Goal: Check status

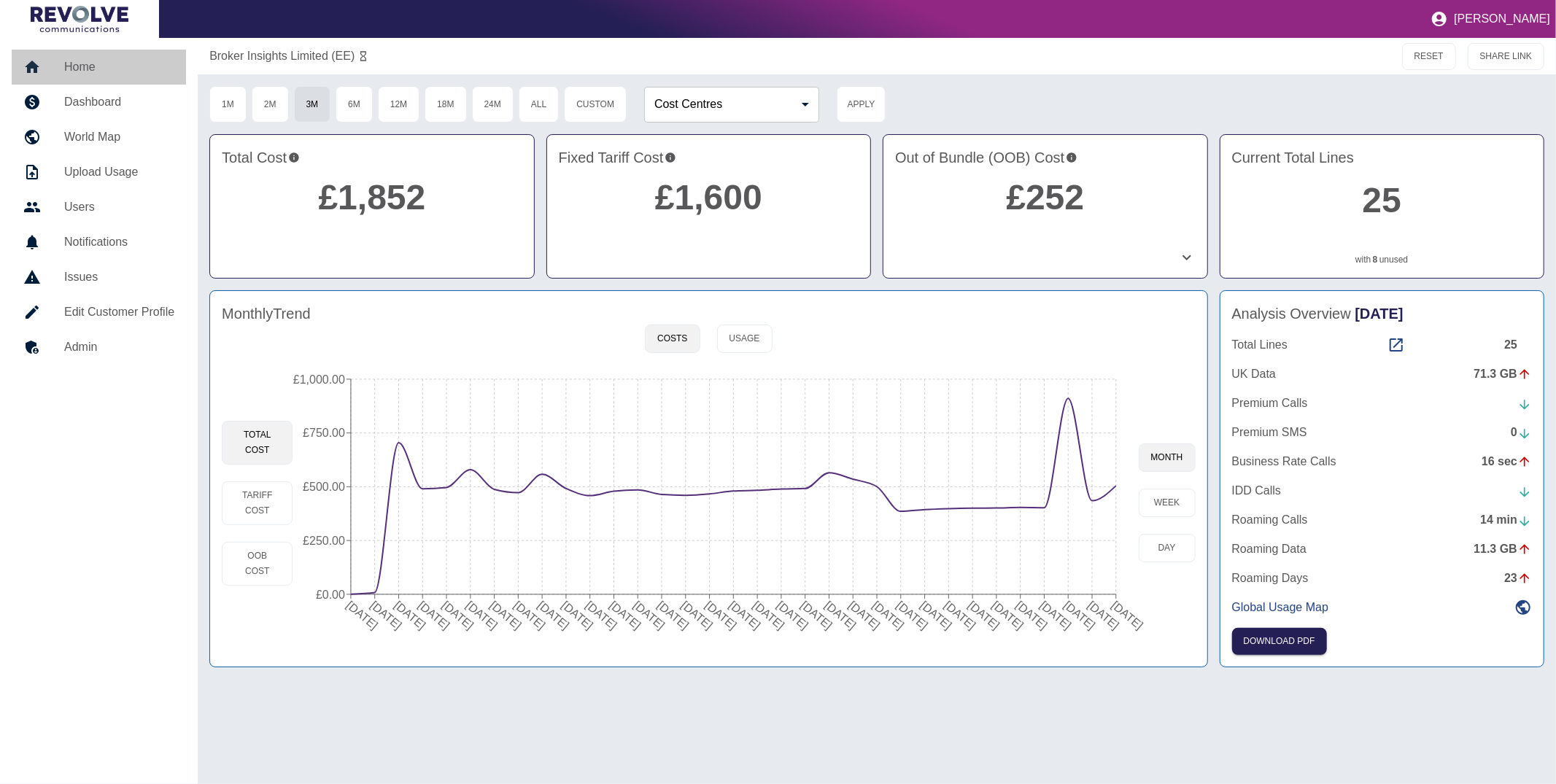
click at [89, 77] on link "Home" at bounding box center [98, 67] width 174 height 35
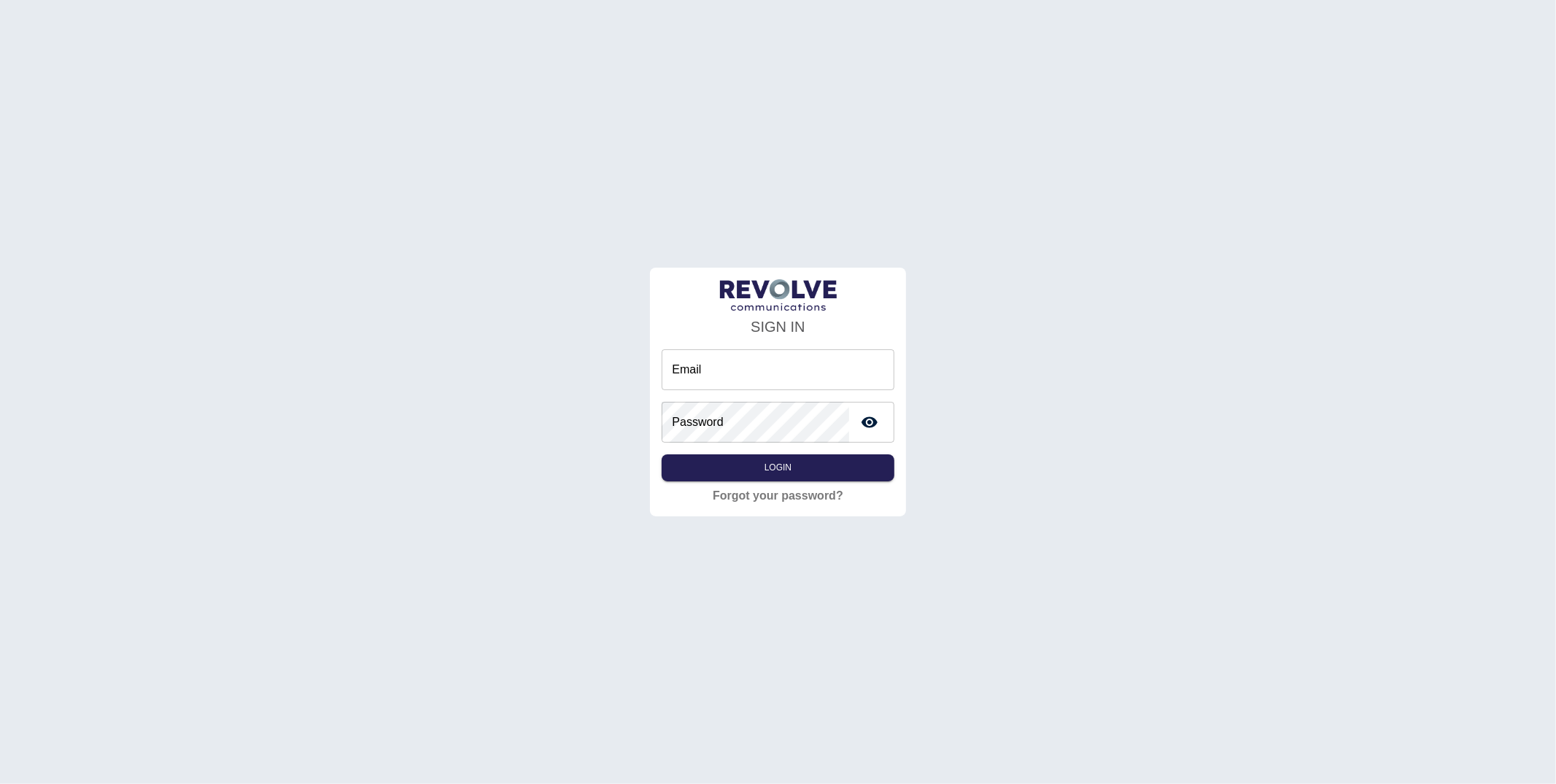
click at [746, 361] on input "Email" at bounding box center [778, 369] width 232 height 41
type input "**********"
click at [822, 469] on button "Login" at bounding box center [778, 467] width 232 height 27
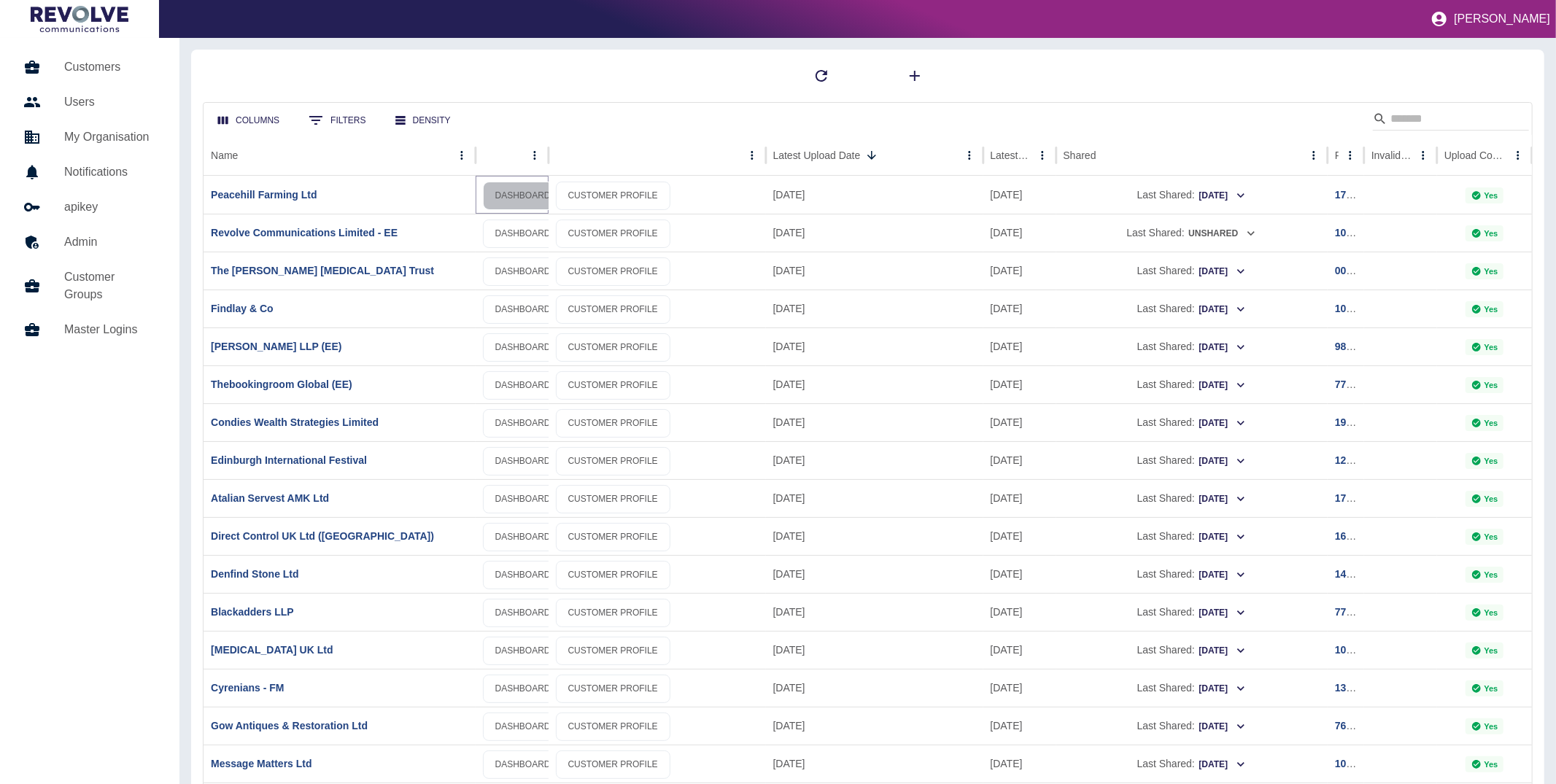
click at [503, 200] on link "DASHBOARD" at bounding box center [523, 195] width 81 height 28
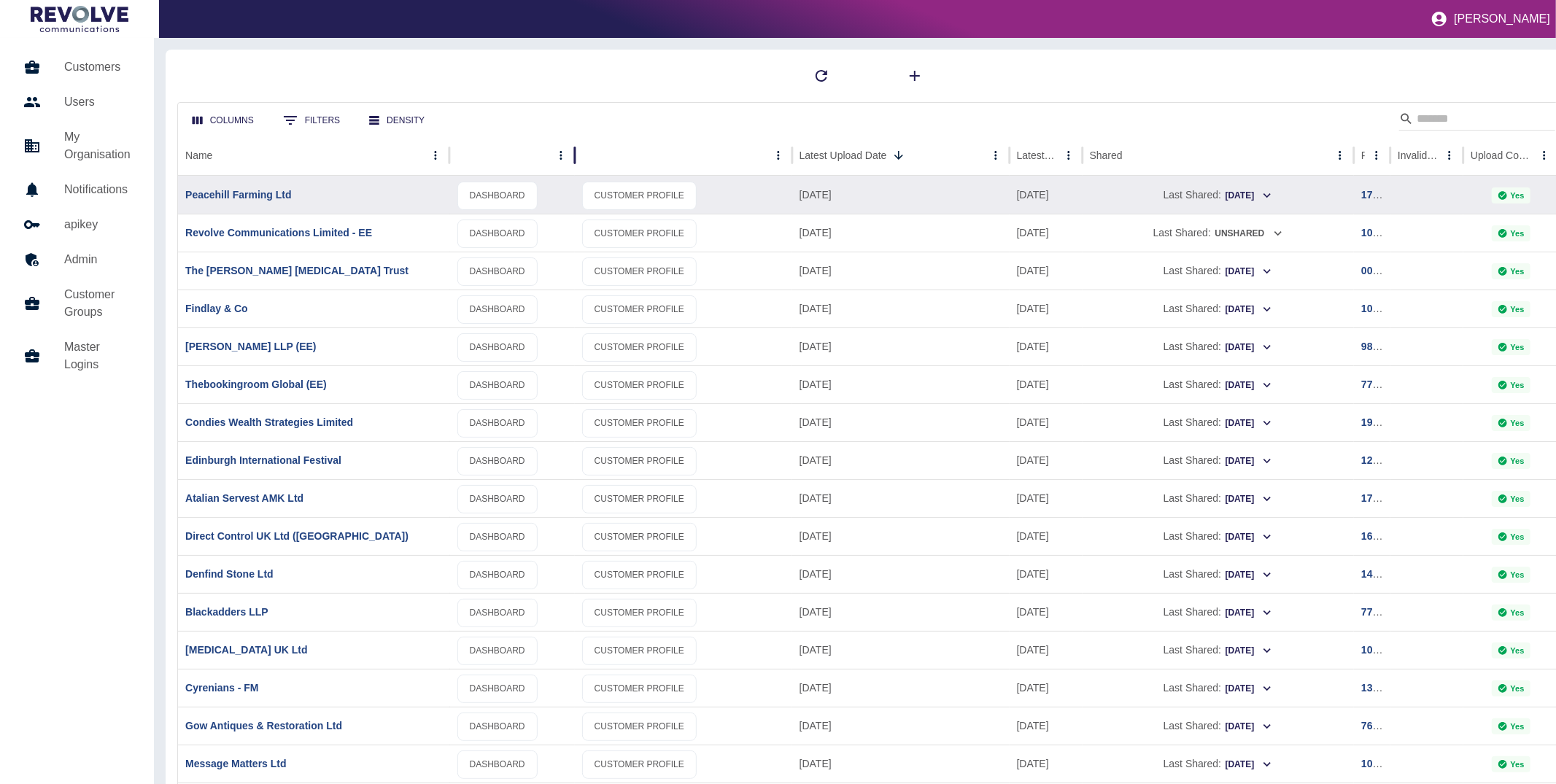
drag, startPoint x: 547, startPoint y: 151, endPoint x: 572, endPoint y: 151, distance: 25.0
click at [572, 151] on div at bounding box center [574, 155] width 7 height 41
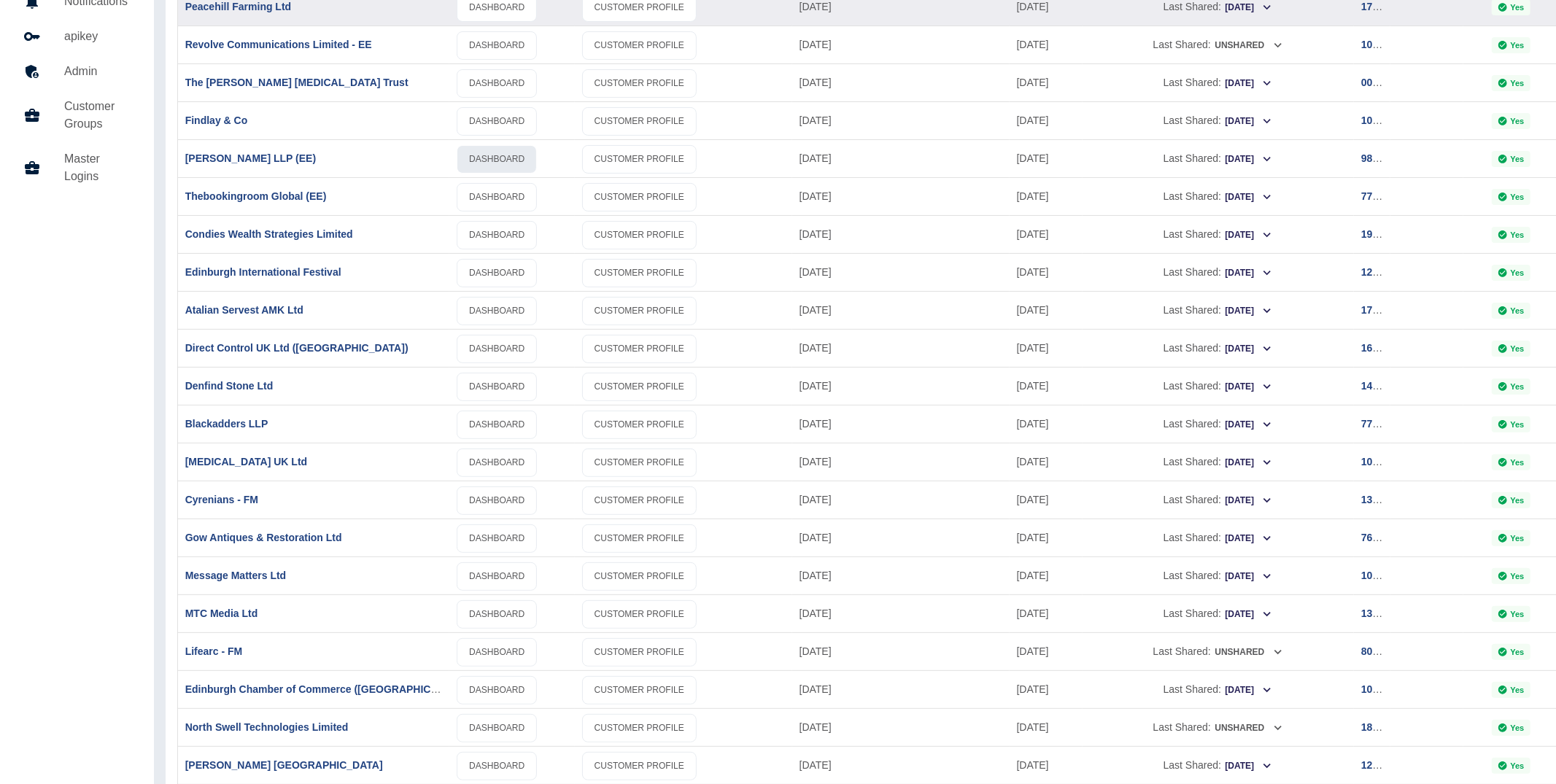
scroll to position [190, 0]
click at [495, 425] on link "DASHBOARD" at bounding box center [497, 422] width 81 height 28
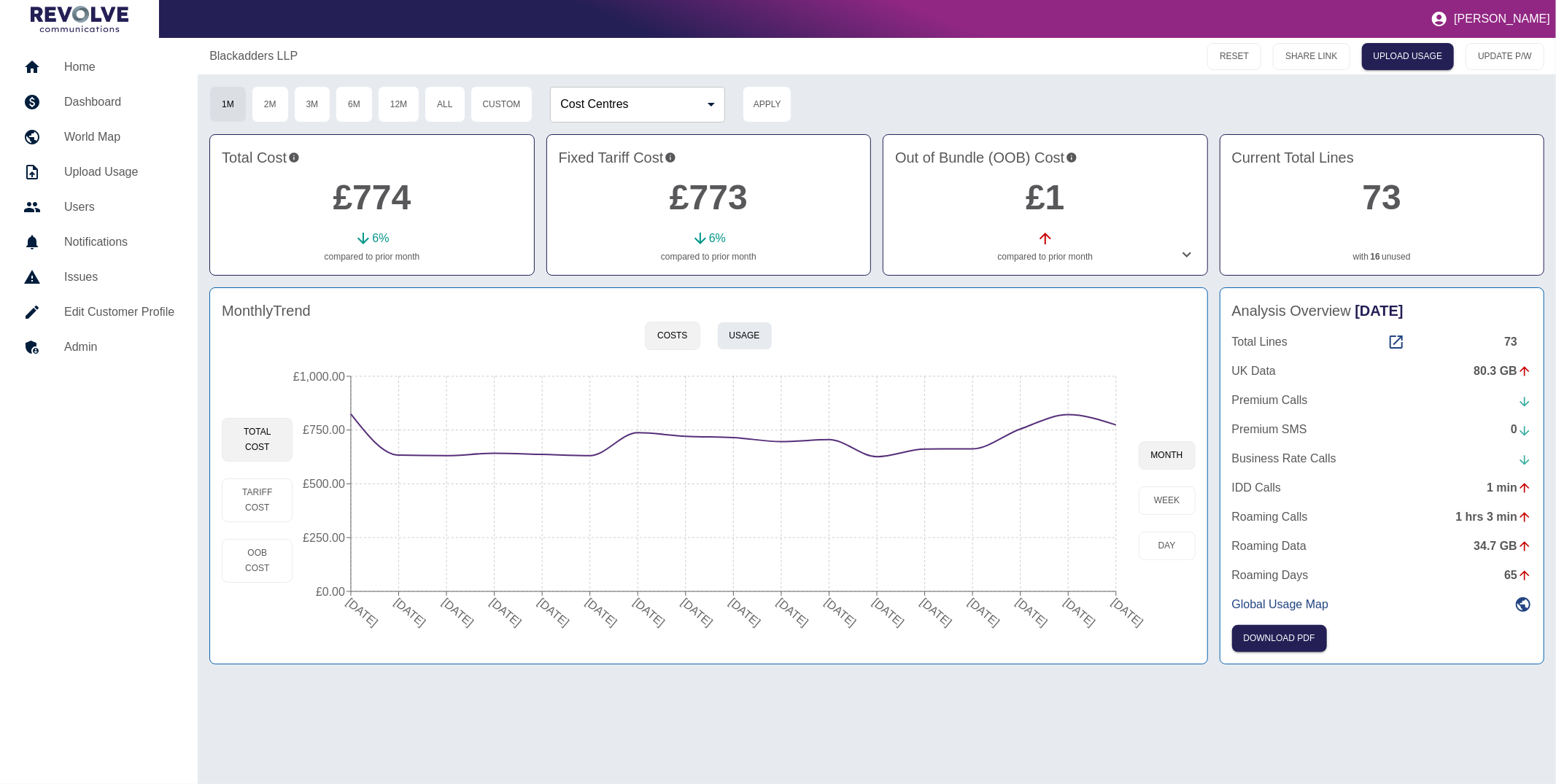
click at [763, 333] on button "Usage" at bounding box center [744, 335] width 56 height 28
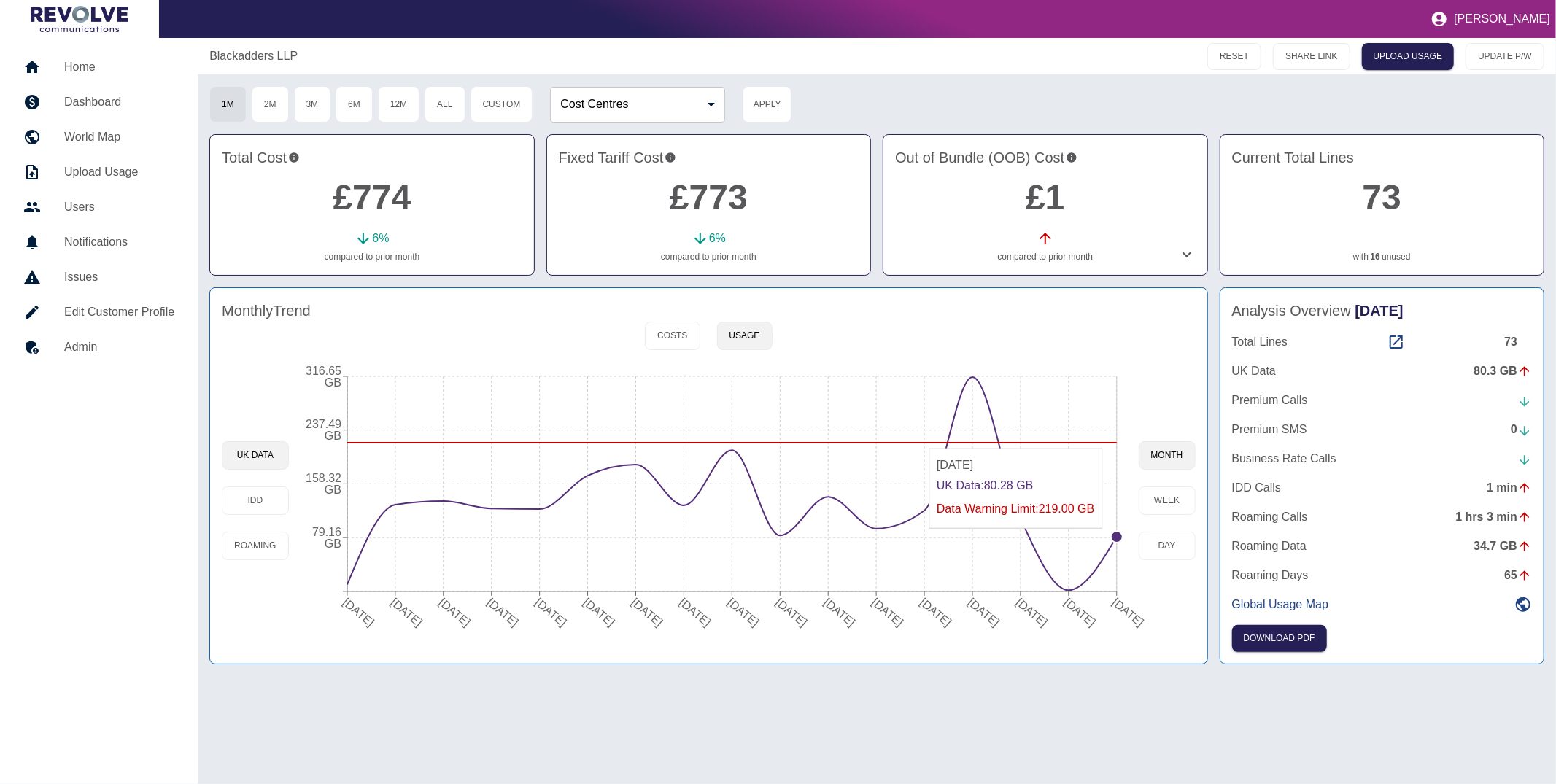
click at [1114, 536] on circle at bounding box center [1117, 537] width 11 height 11
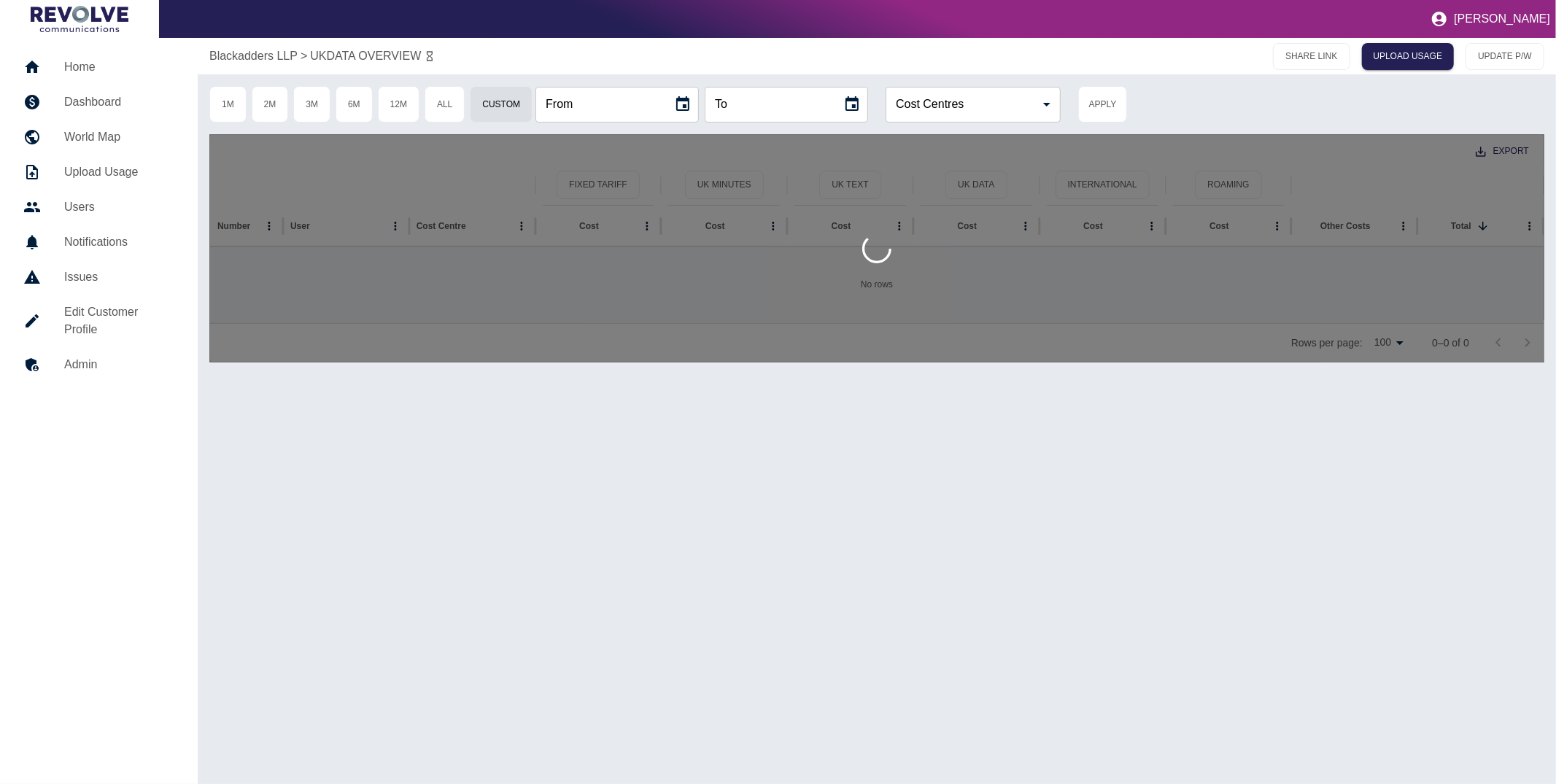
type input "**********"
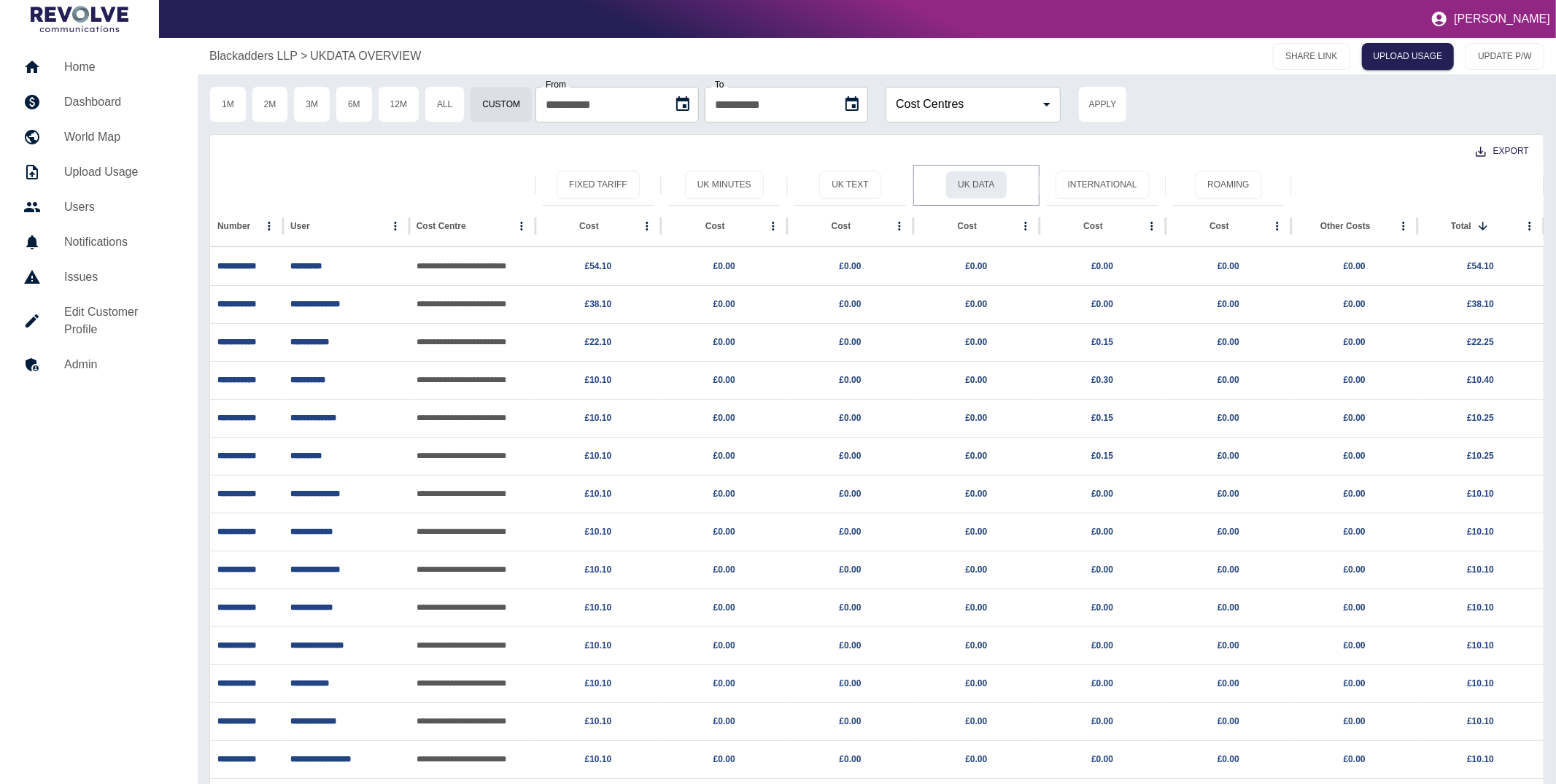
click at [967, 187] on button "UK Data" at bounding box center [976, 185] width 61 height 28
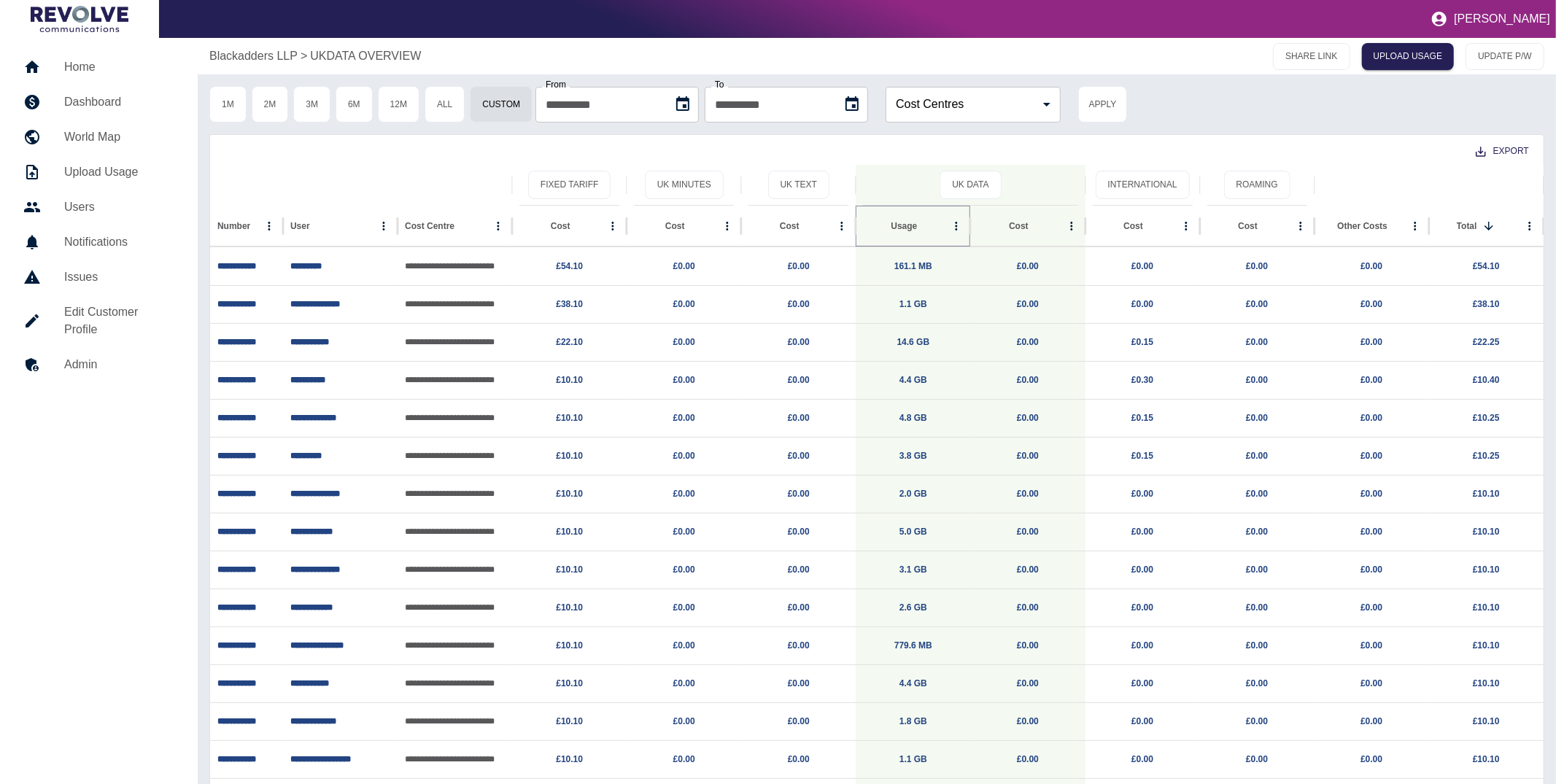
click at [918, 226] on button "Sort" at bounding box center [928, 226] width 20 height 20
